Goal: Information Seeking & Learning: Compare options

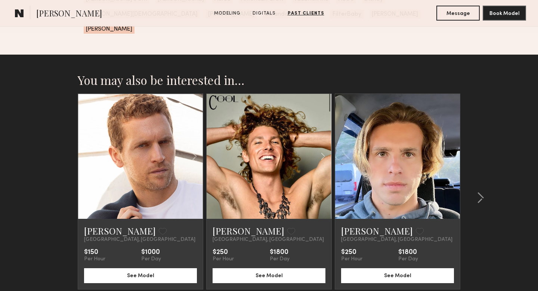
scroll to position [1121, 0]
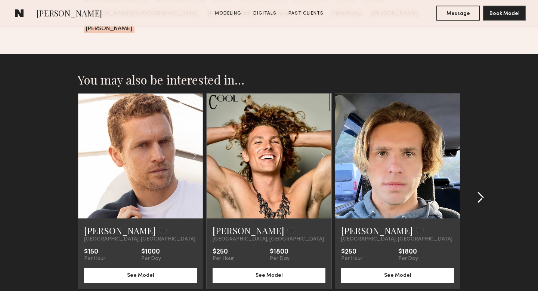
click at [480, 191] on common-icon at bounding box center [480, 197] width 7 height 12
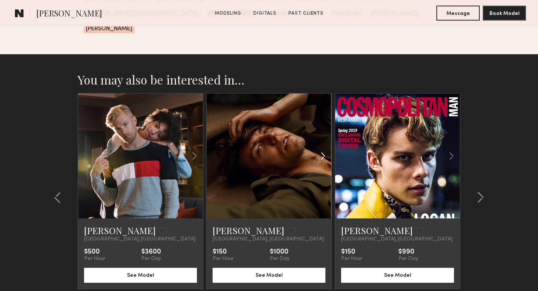
click at [323, 149] on common-icon at bounding box center [323, 156] width 11 height 14
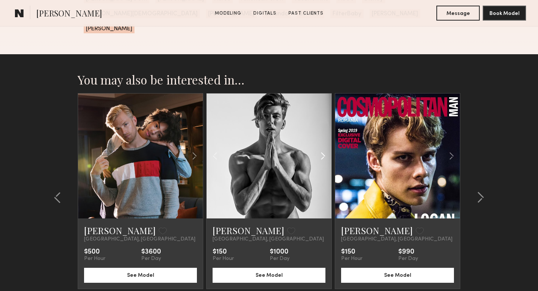
click at [323, 149] on common-icon at bounding box center [323, 156] width 11 height 14
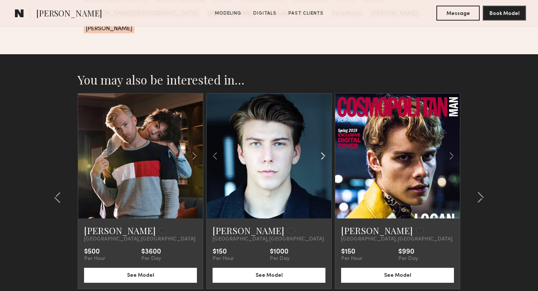
click at [323, 149] on common-icon at bounding box center [323, 156] width 11 height 14
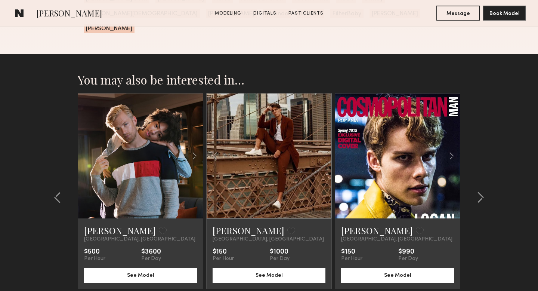
click at [323, 141] on div at bounding box center [269, 155] width 125 height 125
click at [479, 191] on common-icon at bounding box center [480, 197] width 7 height 12
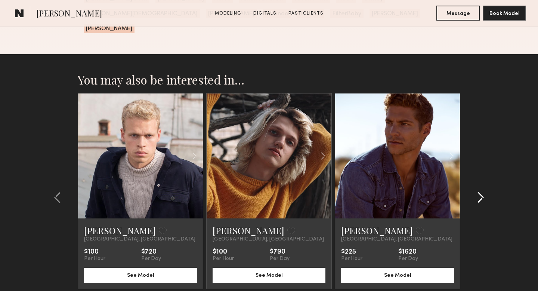
click at [479, 191] on common-icon at bounding box center [480, 197] width 7 height 12
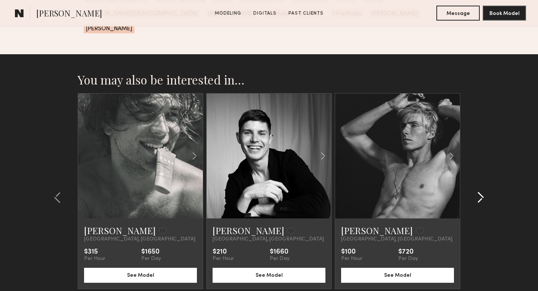
click at [479, 191] on common-icon at bounding box center [480, 197] width 7 height 12
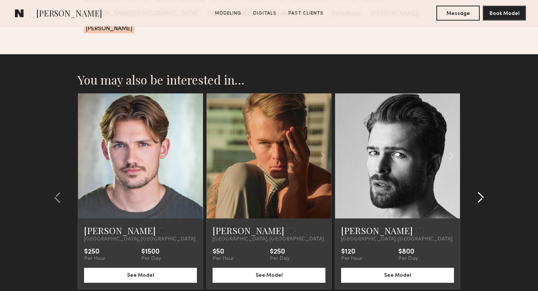
click at [480, 191] on common-icon at bounding box center [480, 197] width 7 height 12
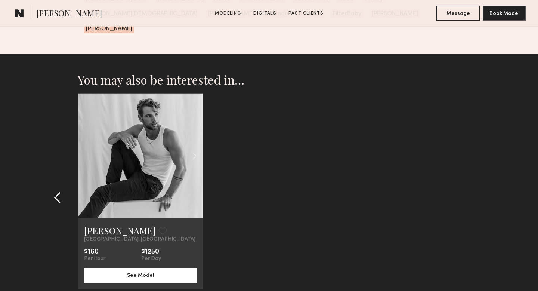
click at [58, 191] on common-icon at bounding box center [57, 197] width 7 height 12
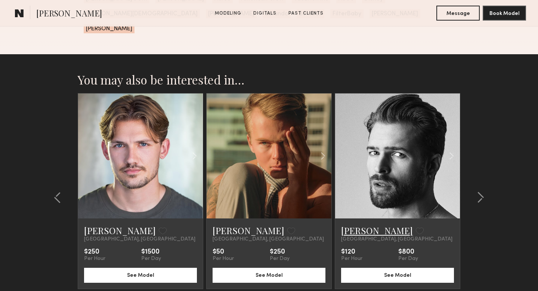
click at [351, 224] on link "Rhett W." at bounding box center [377, 230] width 72 height 12
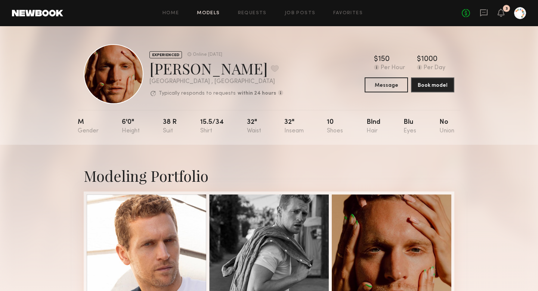
click at [201, 11] on link "Models" at bounding box center [208, 13] width 23 height 5
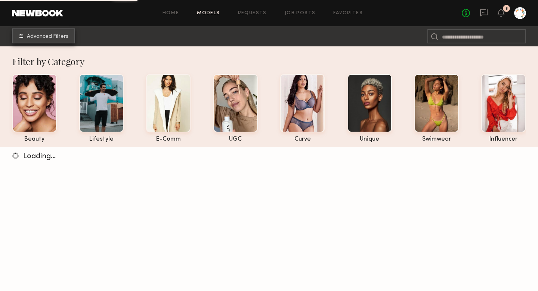
click at [40, 37] on span "Advanced Filters" at bounding box center [47, 36] width 41 height 5
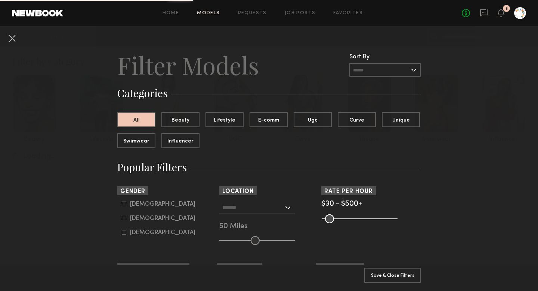
click at [122, 205] on icon at bounding box center [124, 204] width 4 height 4
type input "*"
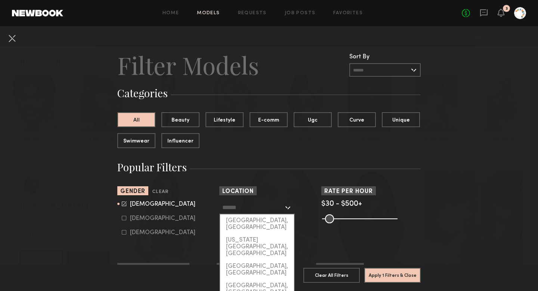
click at [252, 209] on input "text" at bounding box center [252, 207] width 61 height 13
click at [254, 223] on div "[GEOGRAPHIC_DATA], [GEOGRAPHIC_DATA]" at bounding box center [257, 223] width 74 height 19
type input "**********"
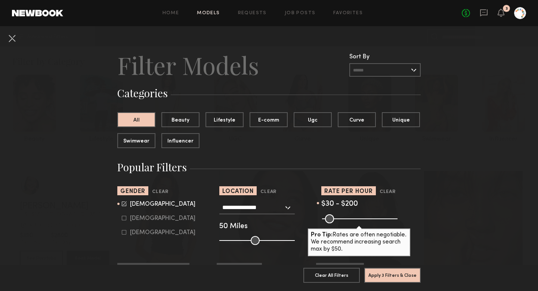
drag, startPoint x: 391, startPoint y: 217, endPoint x: 351, endPoint y: 217, distance: 40.7
click at [351, 217] on input "range" at bounding box center [360, 218] width 76 height 9
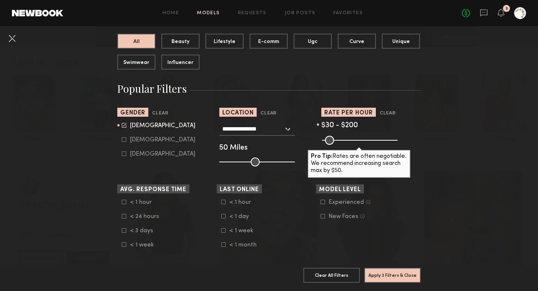
scroll to position [84, 0]
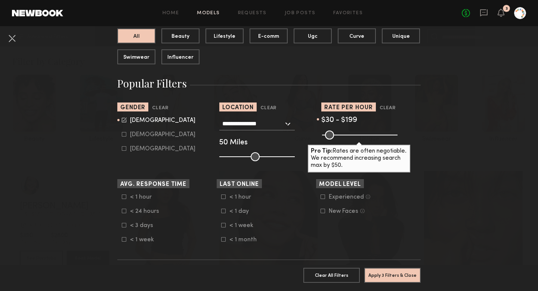
type input "***"
click at [351, 135] on input "range" at bounding box center [360, 134] width 76 height 9
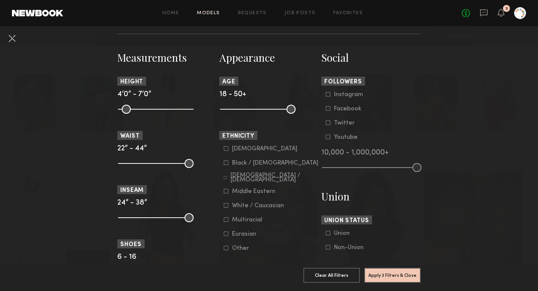
scroll to position [331, 0]
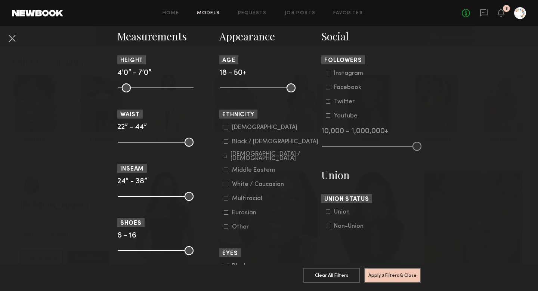
click at [326, 227] on icon at bounding box center [328, 226] width 4 height 4
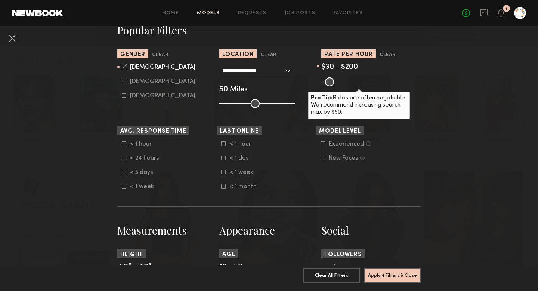
scroll to position [135, 0]
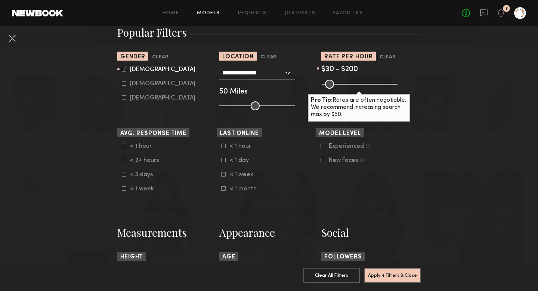
click at [223, 176] on icon at bounding box center [223, 174] width 4 height 4
click at [398, 277] on button "Apply 5 Filters & Close" at bounding box center [392, 274] width 56 height 15
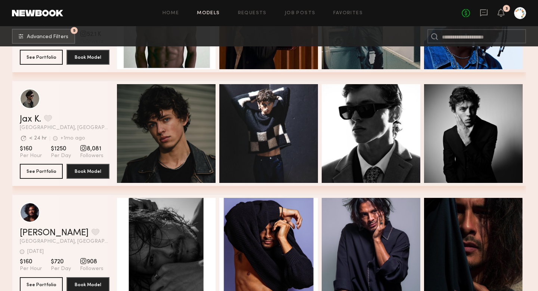
scroll to position [10777, 0]
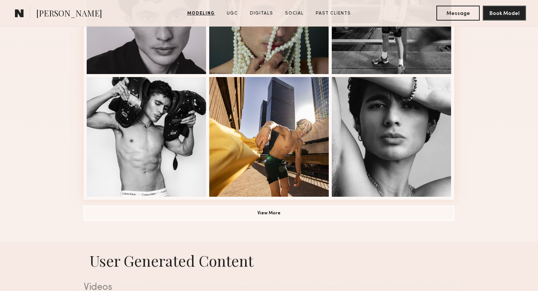
scroll to position [540, 0]
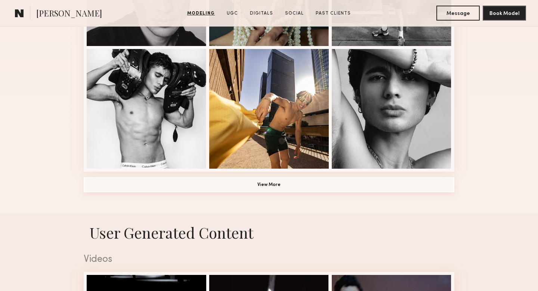
click at [295, 181] on button "View More" at bounding box center [269, 184] width 371 height 15
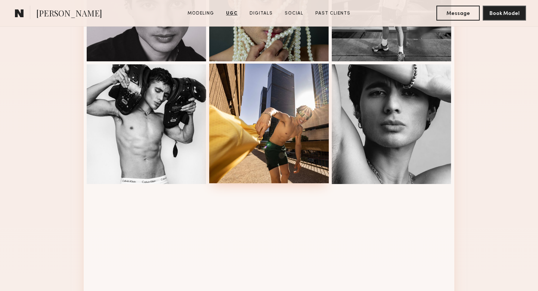
scroll to position [408, 0]
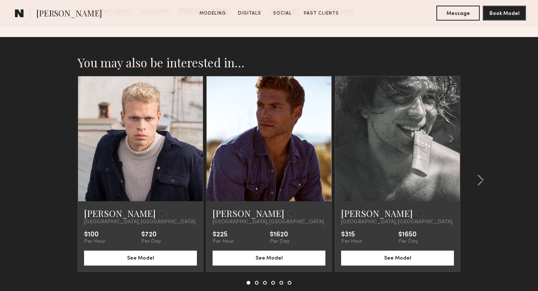
scroll to position [1483, 0]
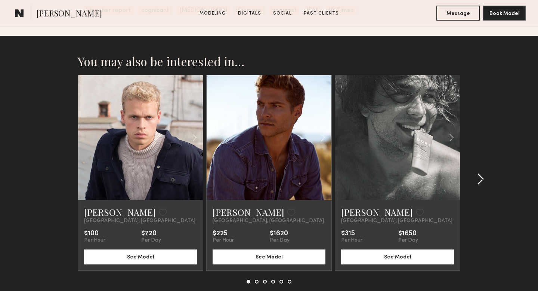
click at [478, 173] on common-icon at bounding box center [480, 179] width 7 height 12
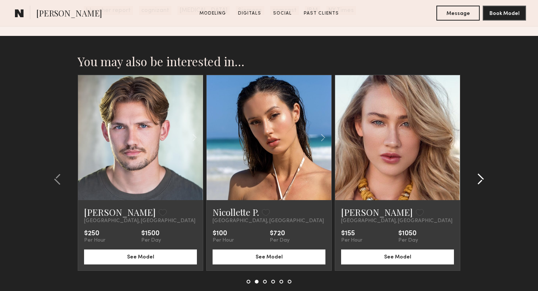
click at [482, 176] on common-icon at bounding box center [480, 179] width 7 height 12
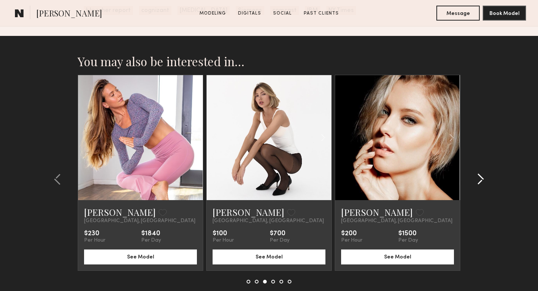
click at [482, 175] on common-icon at bounding box center [480, 179] width 7 height 12
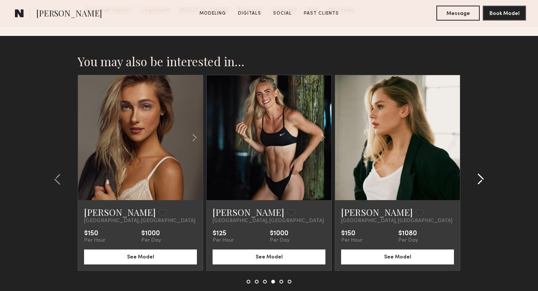
click at [482, 180] on common-icon at bounding box center [480, 179] width 7 height 12
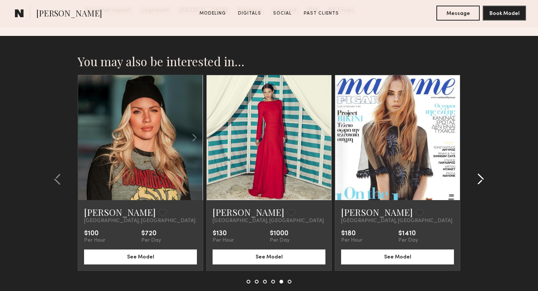
click at [482, 179] on common-icon at bounding box center [480, 179] width 7 height 12
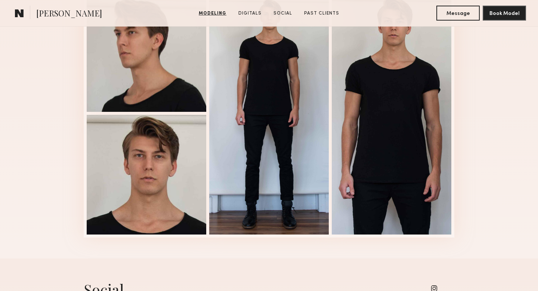
scroll to position [813, 0]
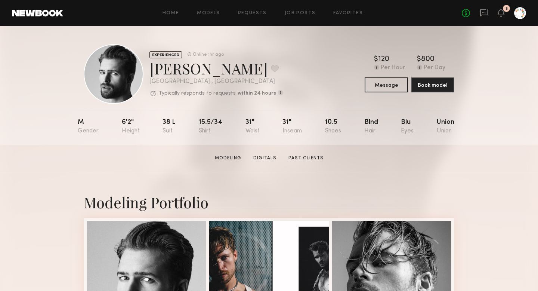
click at [334, 88] on div "EXPERIENCED Online 1hr ago Rhett W. Favorite Los Angeles , CA Typically respond…" at bounding box center [269, 74] width 371 height 60
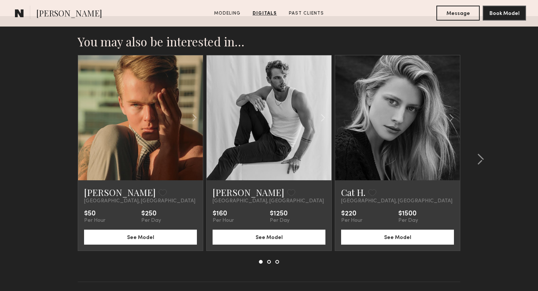
scroll to position [1187, 0]
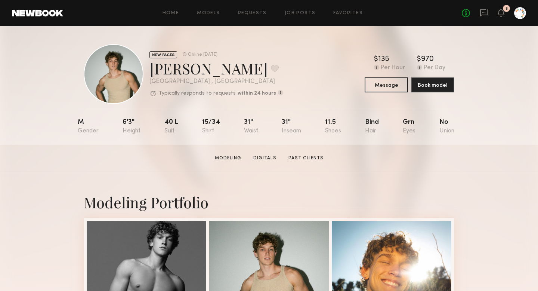
click at [347, 92] on div "NEW FACES Online [DATE] [PERSON_NAME] Favorite [GEOGRAPHIC_DATA] , [GEOGRAPHIC_…" at bounding box center [269, 74] width 371 height 60
